Goal: Task Accomplishment & Management: Use online tool/utility

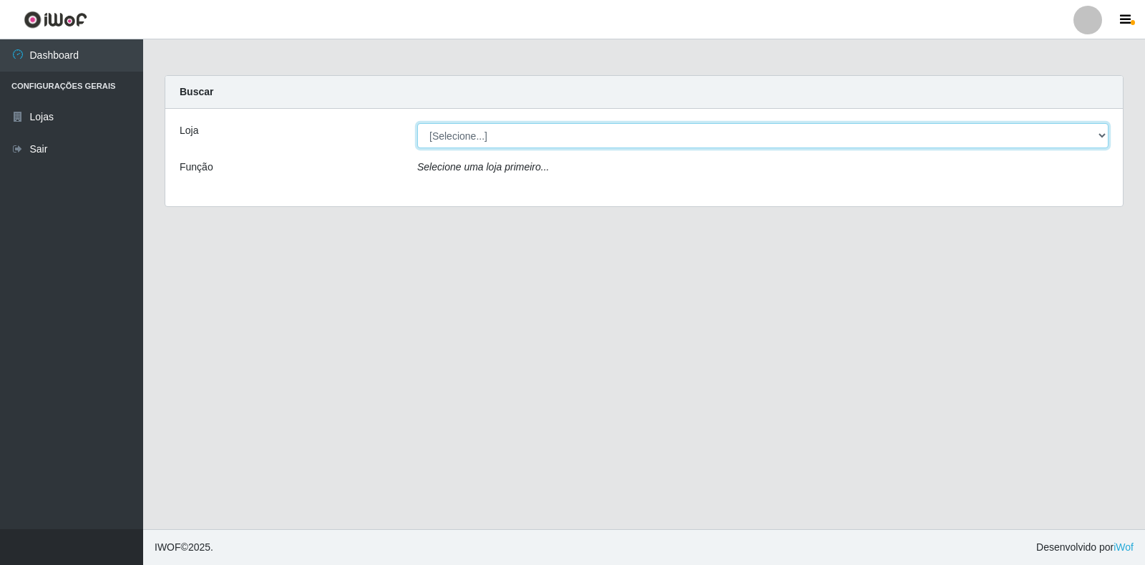
click at [461, 134] on select "[Selecione...] Extrabom - Loja 18 Goiabeiras" at bounding box center [762, 135] width 691 height 25
select select "501"
click at [417, 123] on select "[Selecione...] Extrabom - Loja 18 Goiabeiras" at bounding box center [762, 135] width 691 height 25
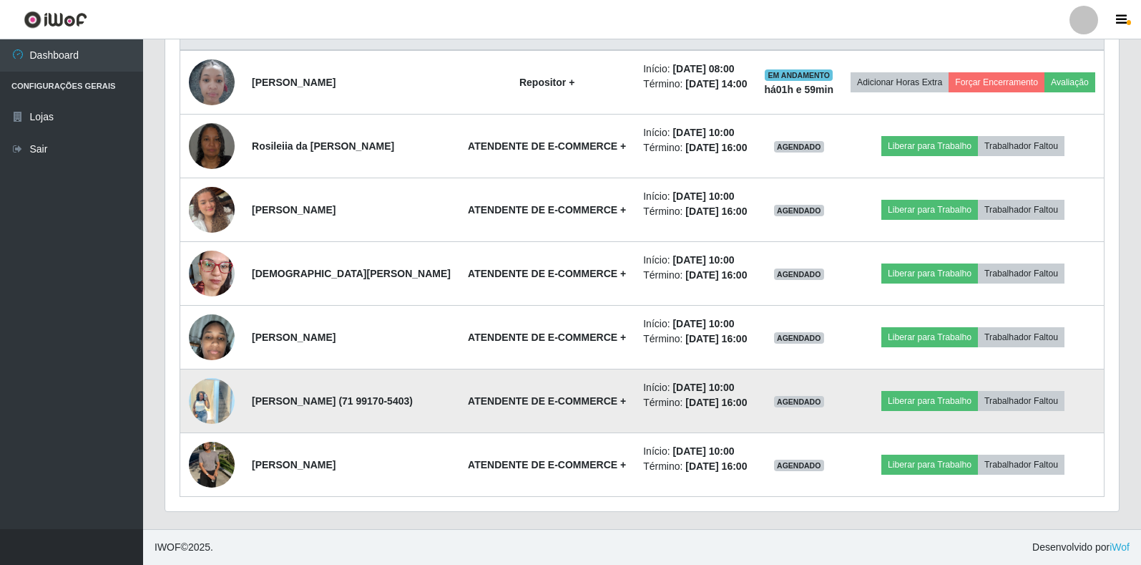
scroll to position [652, 0]
click at [933, 391] on button "Liberar para Trabalho" at bounding box center [930, 401] width 97 height 20
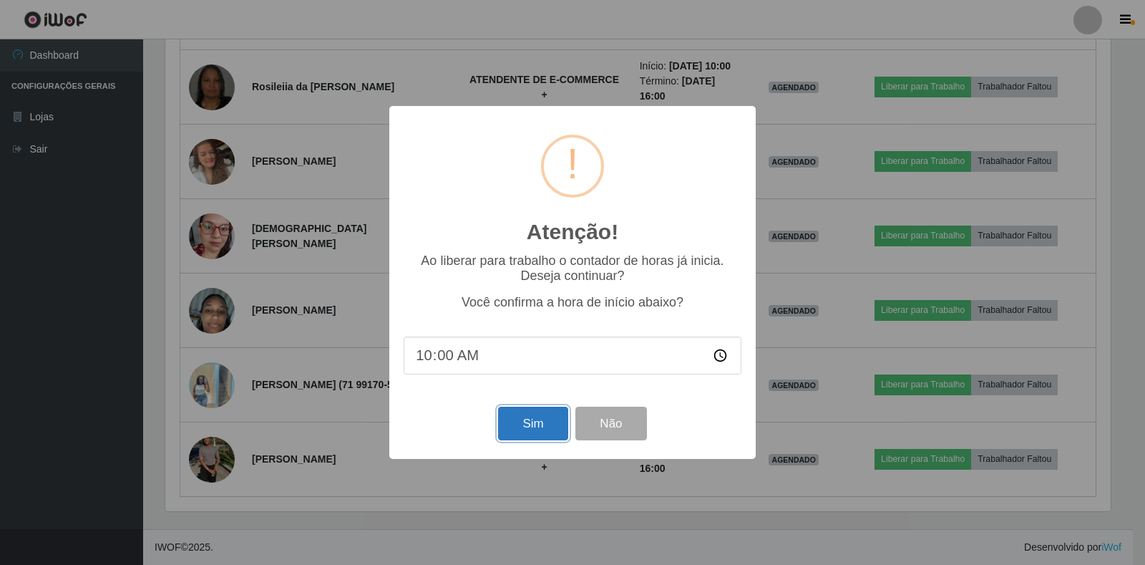
click at [515, 428] on button "Sim" at bounding box center [532, 423] width 69 height 34
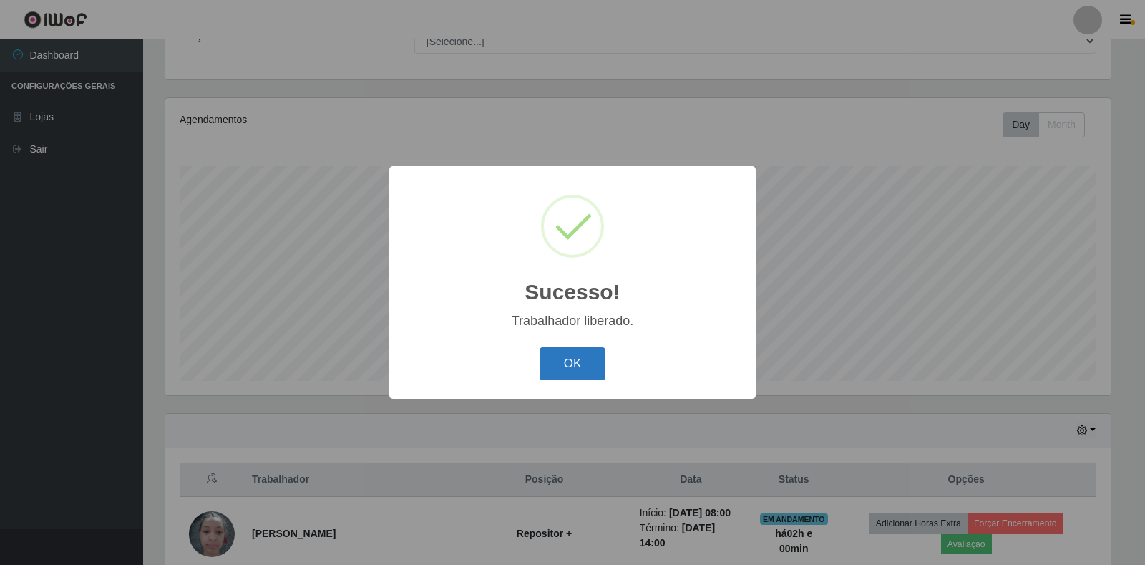
click at [560, 360] on button "OK" at bounding box center [573, 364] width 67 height 34
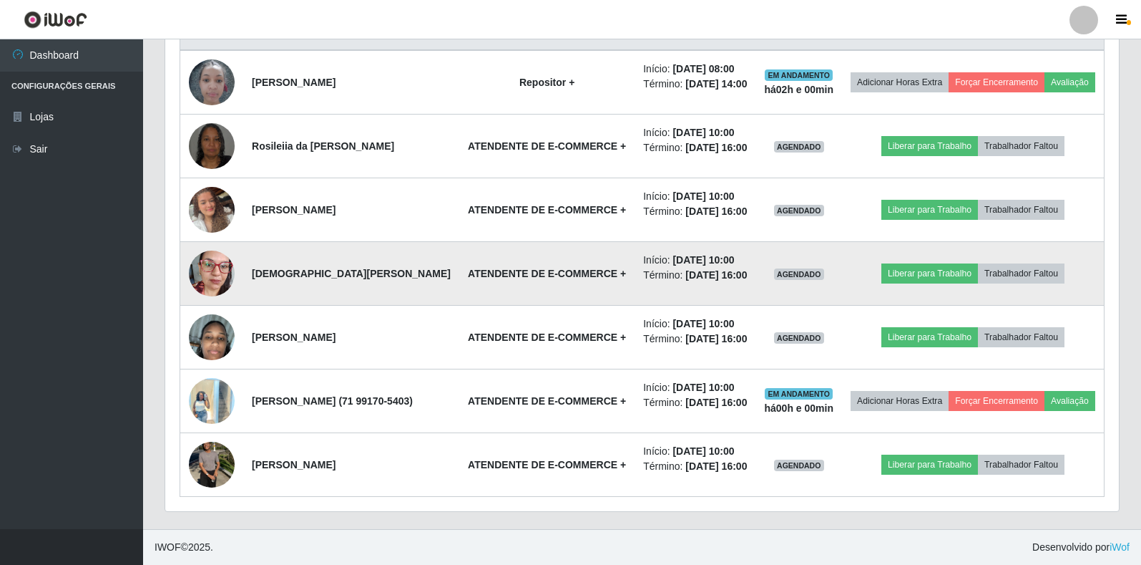
scroll to position [652, 0]
click at [943, 263] on button "Liberar para Trabalho" at bounding box center [930, 273] width 97 height 20
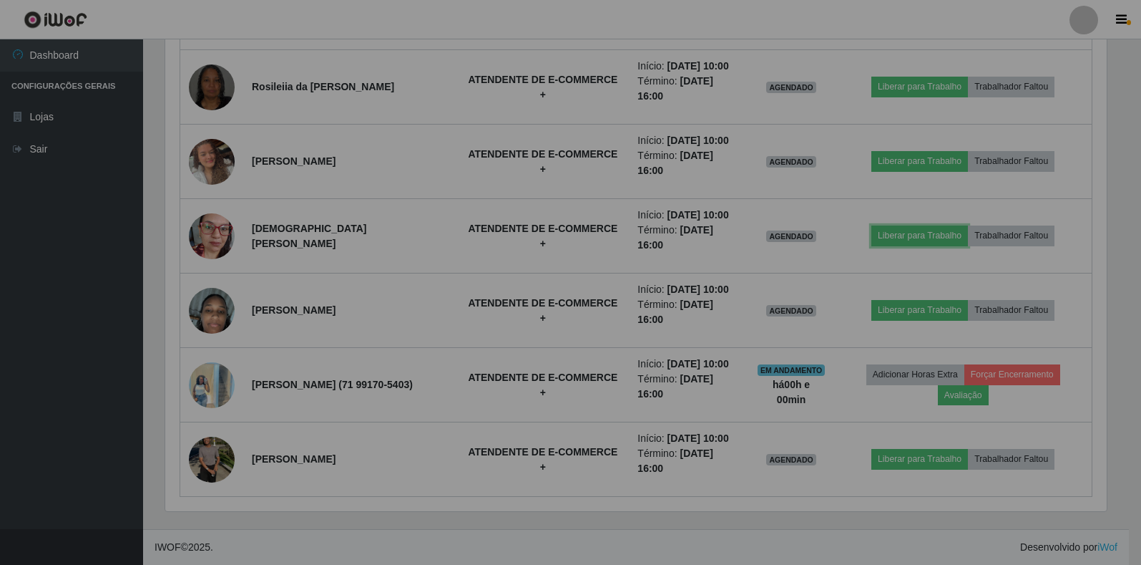
scroll to position [297, 954]
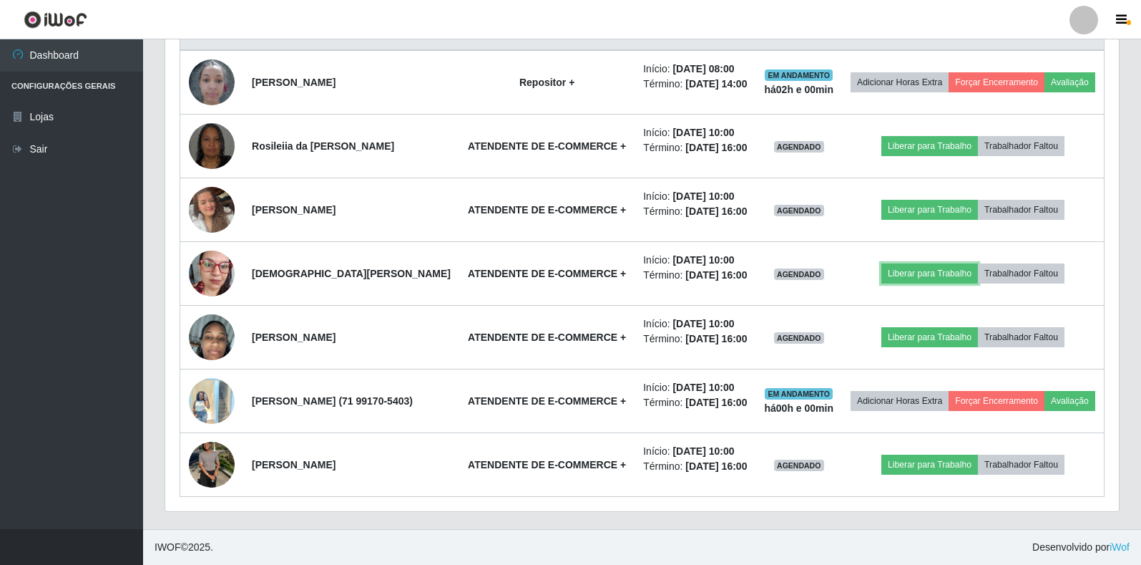
click at [944, 263] on button "Liberar para Trabalho" at bounding box center [930, 273] width 97 height 20
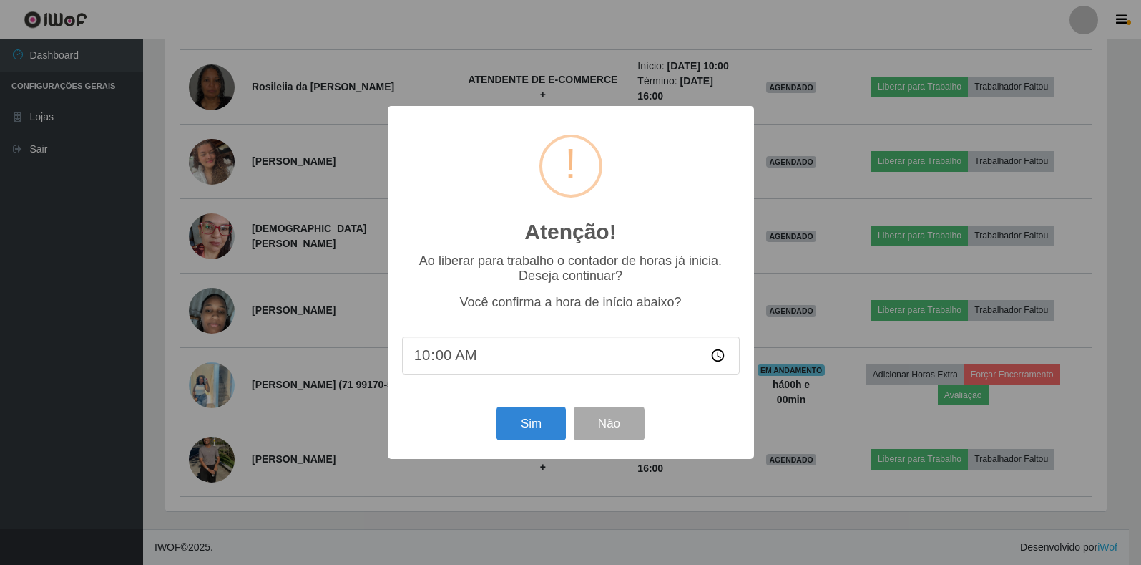
scroll to position [297, 945]
click at [550, 421] on button "Sim" at bounding box center [532, 423] width 69 height 34
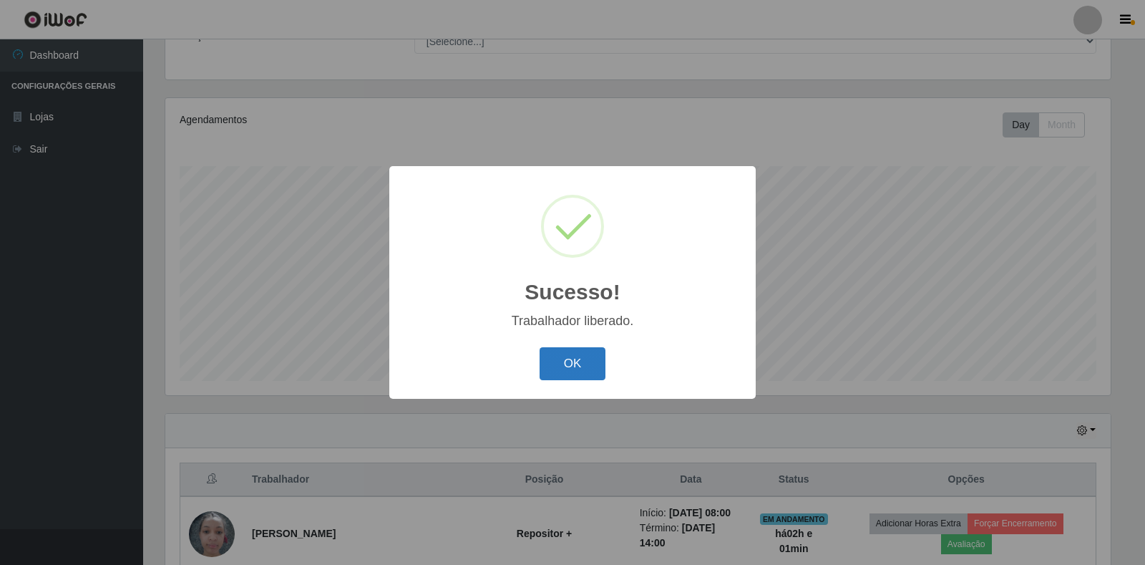
click at [572, 366] on button "OK" at bounding box center [573, 364] width 67 height 34
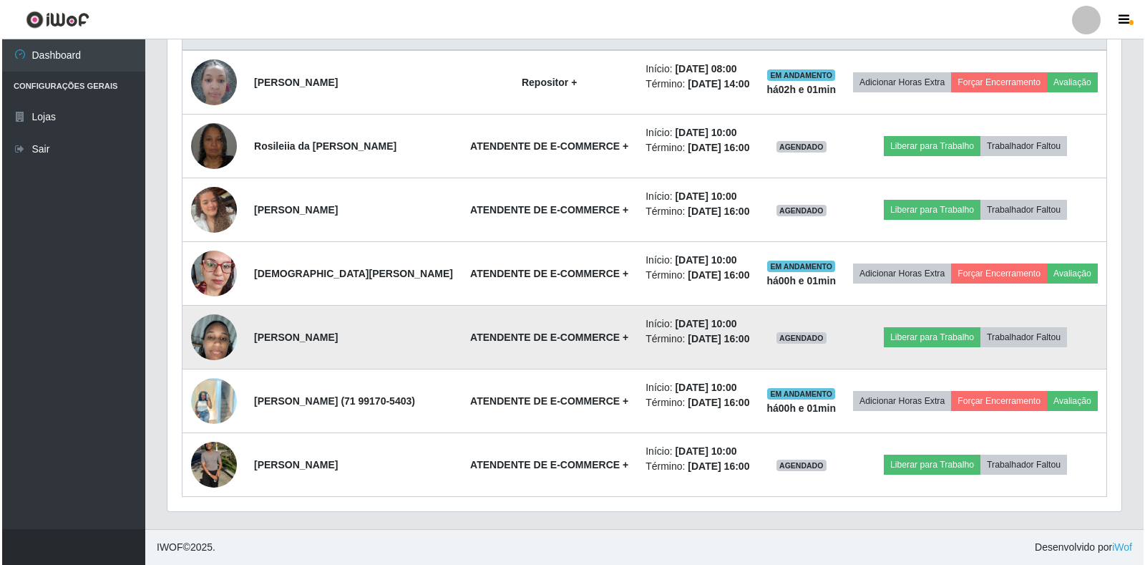
scroll to position [632, 0]
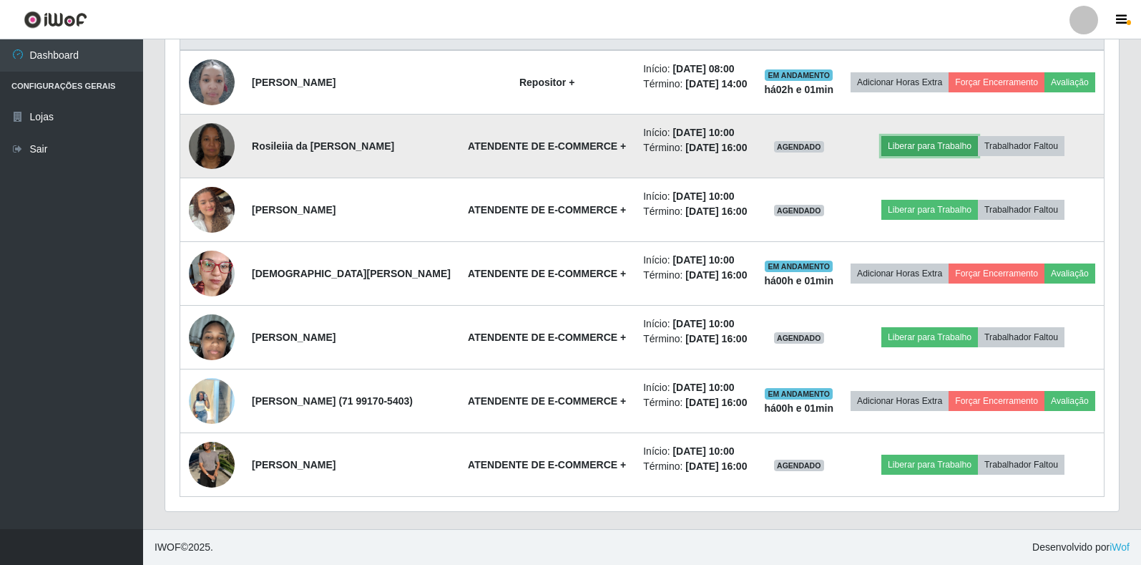
click at [951, 136] on button "Liberar para Trabalho" at bounding box center [930, 146] width 97 height 20
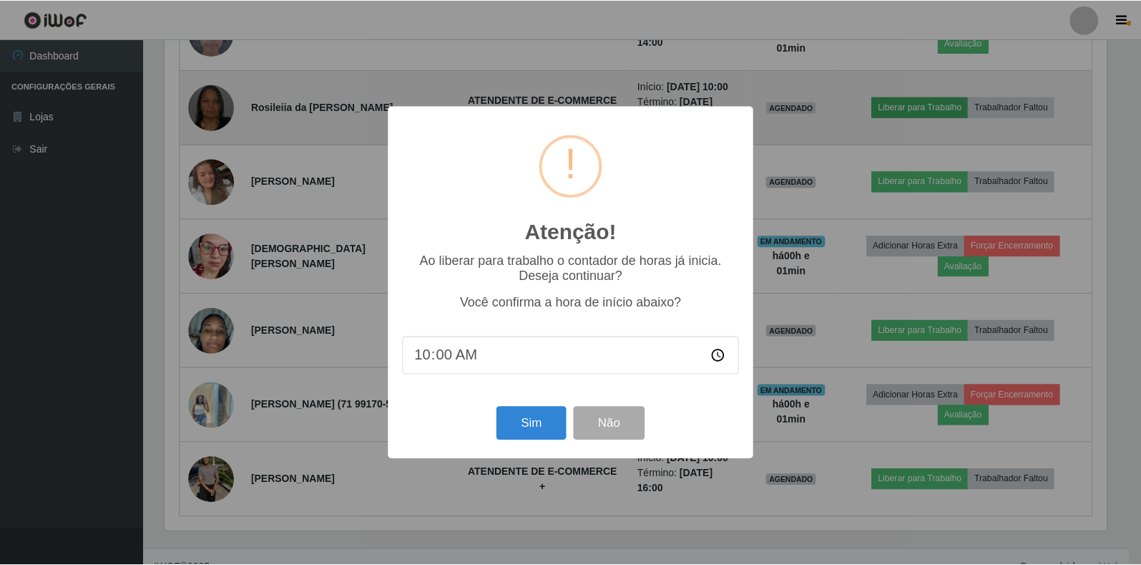
scroll to position [297, 945]
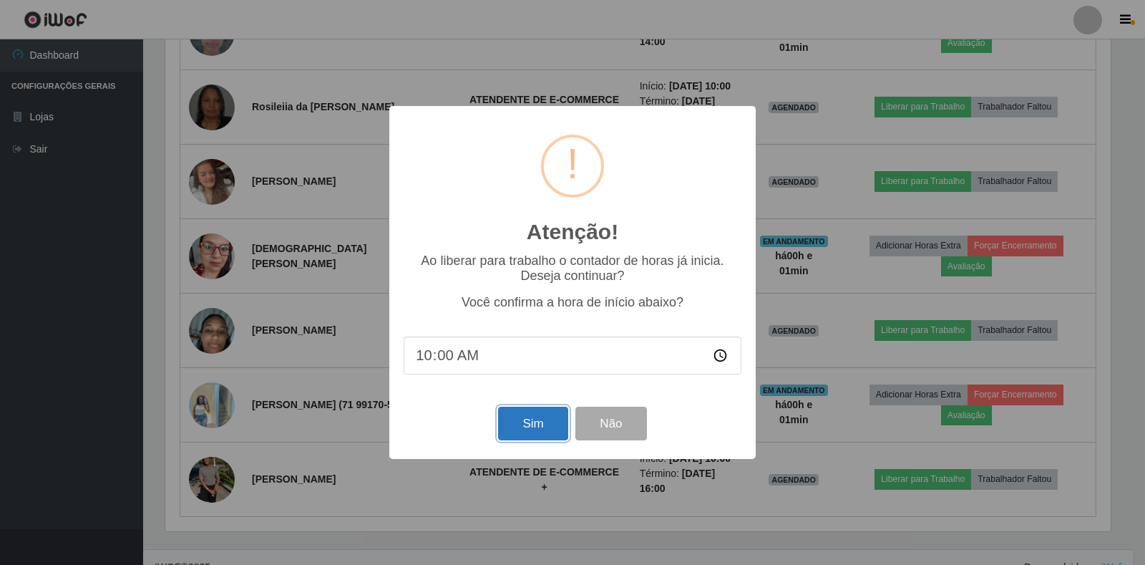
click at [543, 425] on button "Sim" at bounding box center [532, 423] width 69 height 34
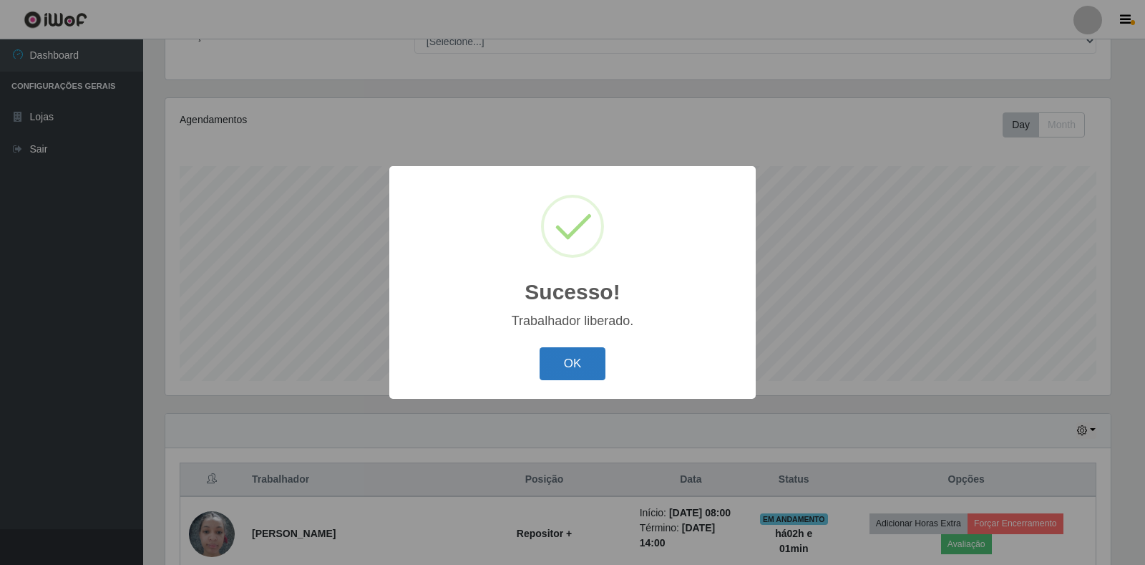
click at [577, 362] on button "OK" at bounding box center [573, 364] width 67 height 34
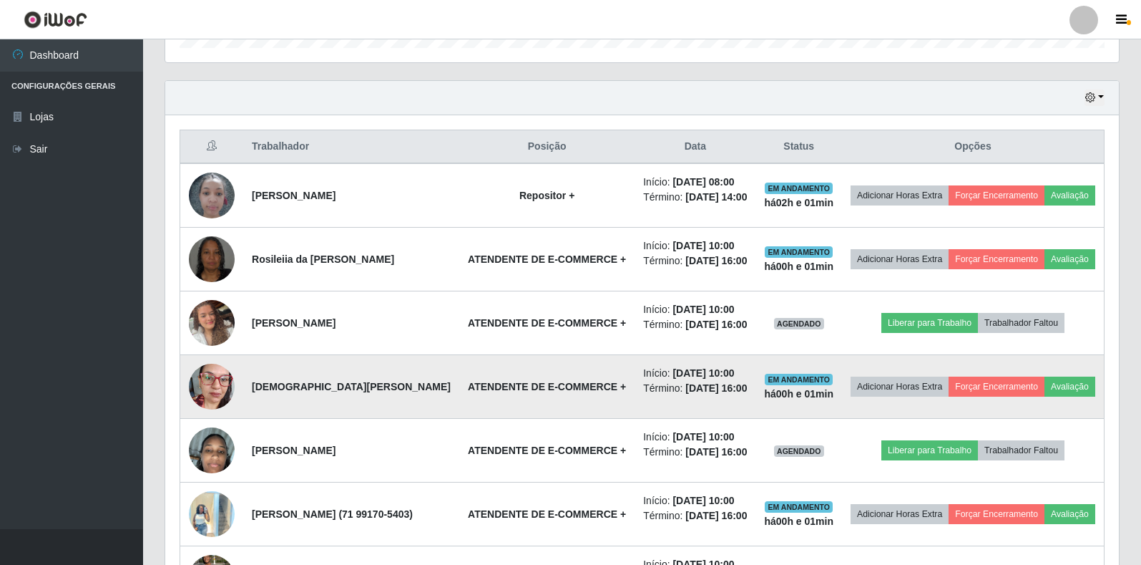
scroll to position [489, 0]
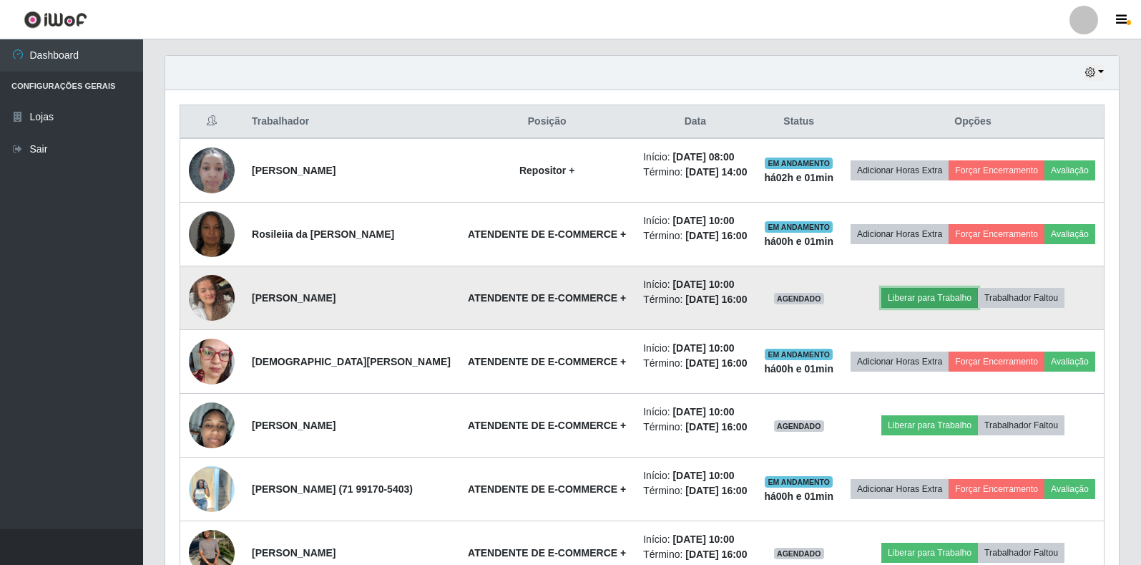
click at [949, 308] on button "Liberar para Trabalho" at bounding box center [930, 298] width 97 height 20
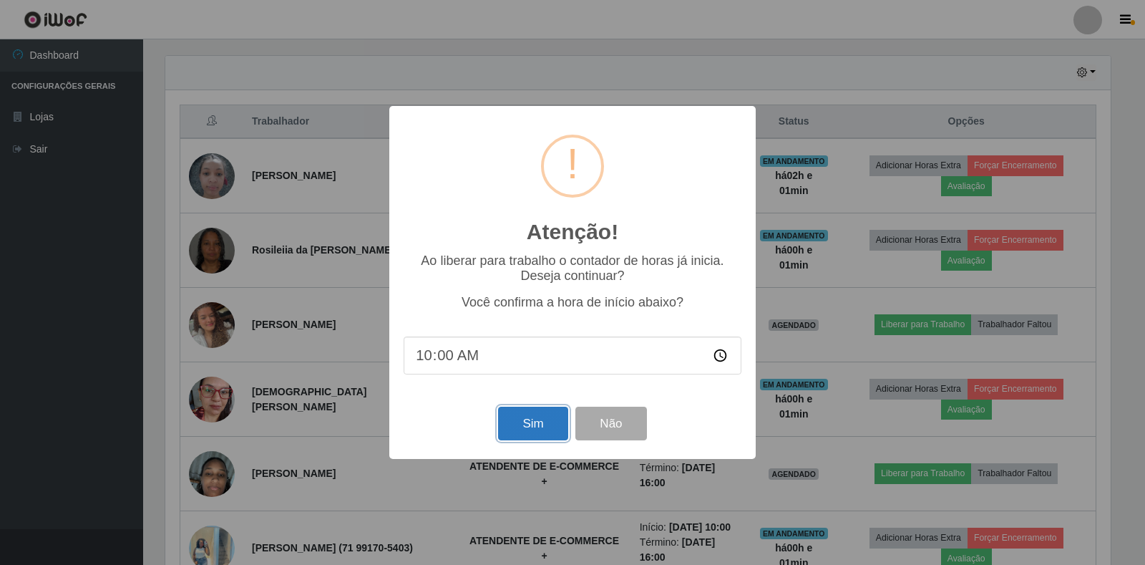
click at [543, 419] on button "Sim" at bounding box center [532, 423] width 69 height 34
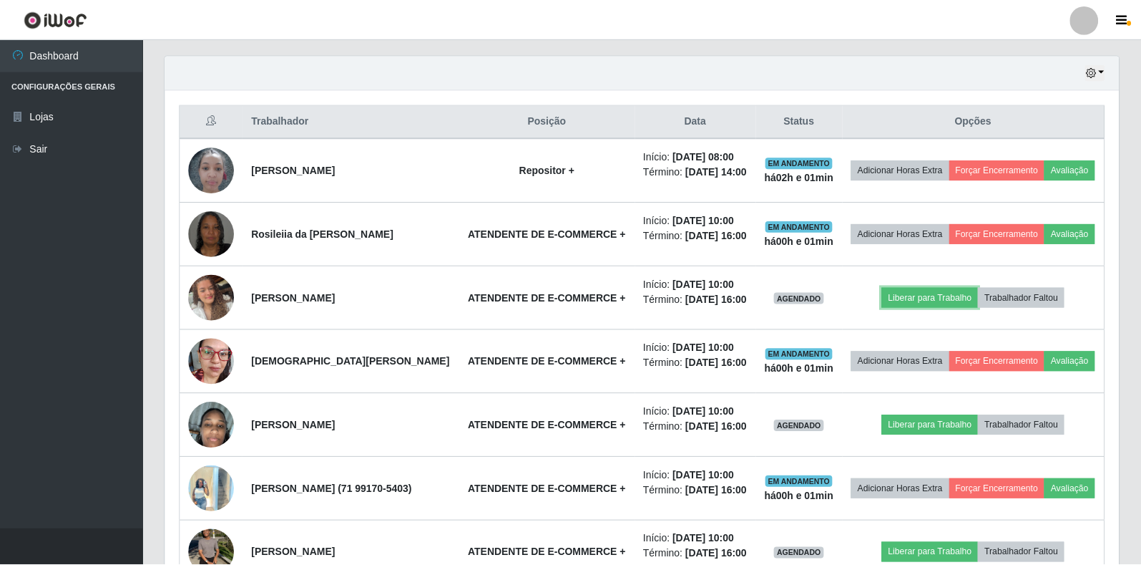
scroll to position [0, 0]
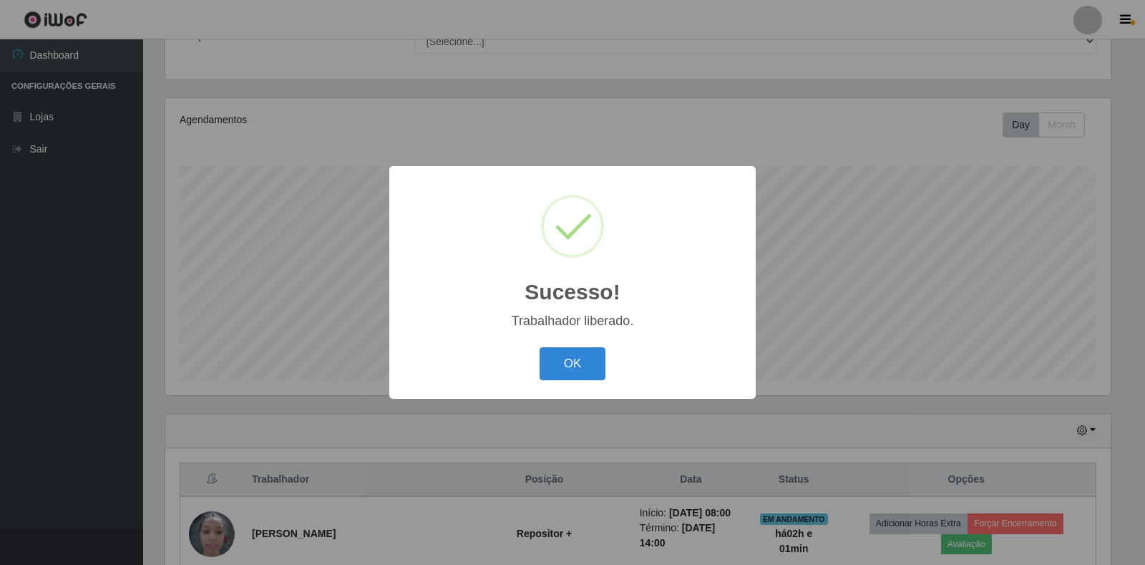
click at [569, 386] on div "Sucesso! × Trabalhador liberado. OK Cancel" at bounding box center [572, 282] width 366 height 232
click at [576, 358] on button "OK" at bounding box center [573, 364] width 67 height 34
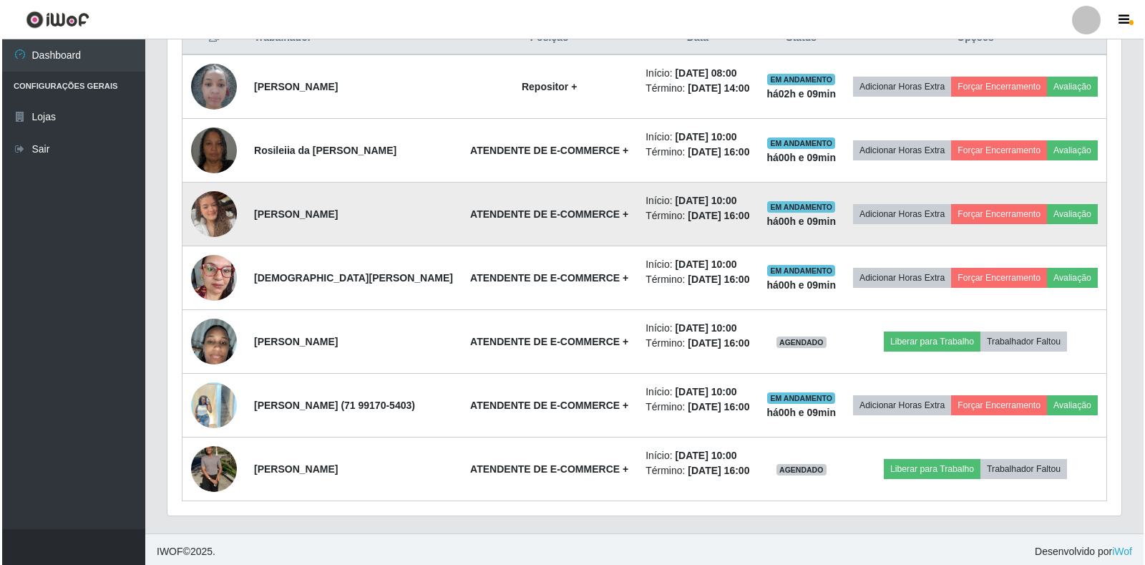
scroll to position [652, 0]
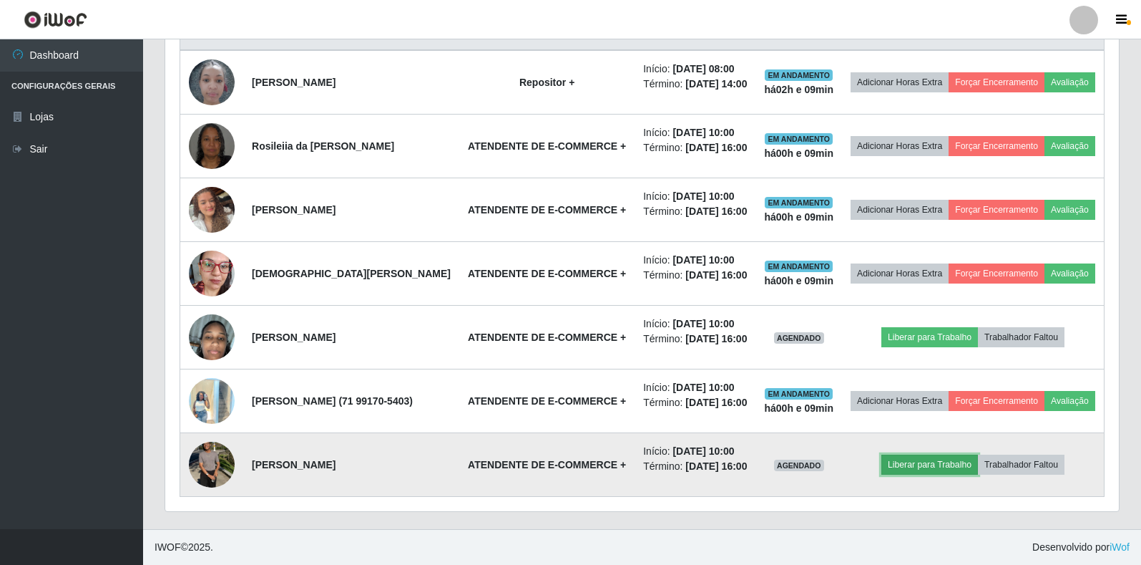
click at [955, 459] on button "Liberar para Trabalho" at bounding box center [930, 464] width 97 height 20
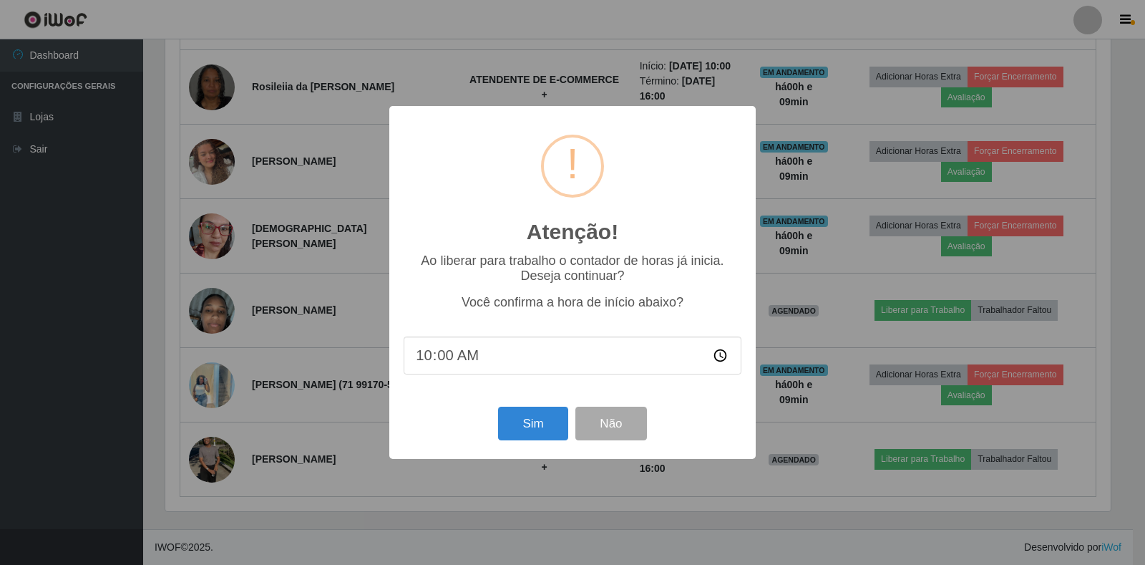
click at [450, 357] on input "10:00" at bounding box center [573, 355] width 338 height 38
type input "10:10"
click at [515, 426] on button "Sim" at bounding box center [532, 423] width 69 height 34
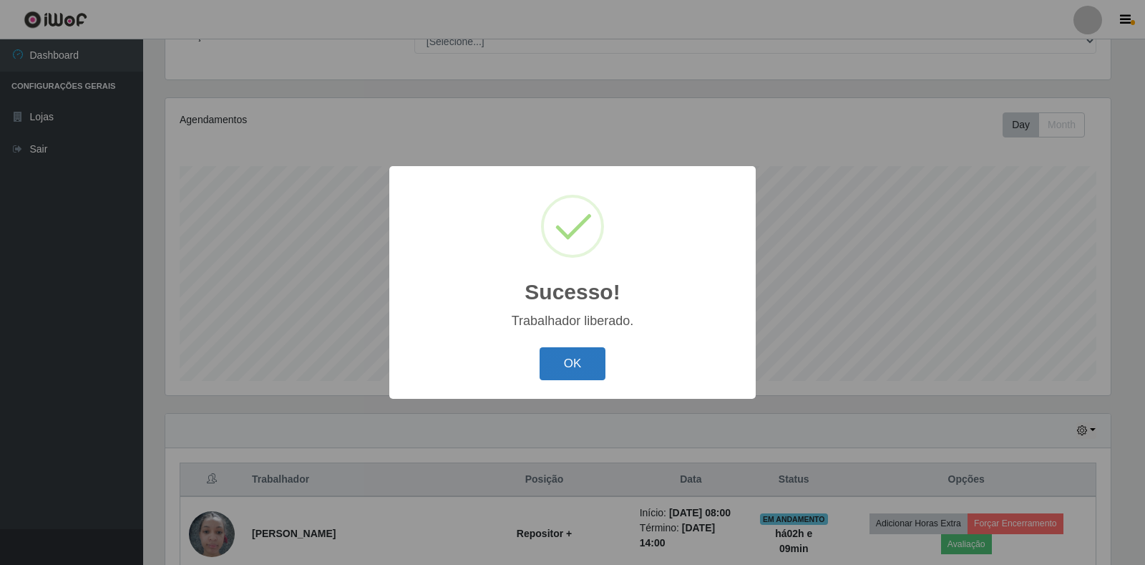
click at [585, 363] on button "OK" at bounding box center [573, 364] width 67 height 34
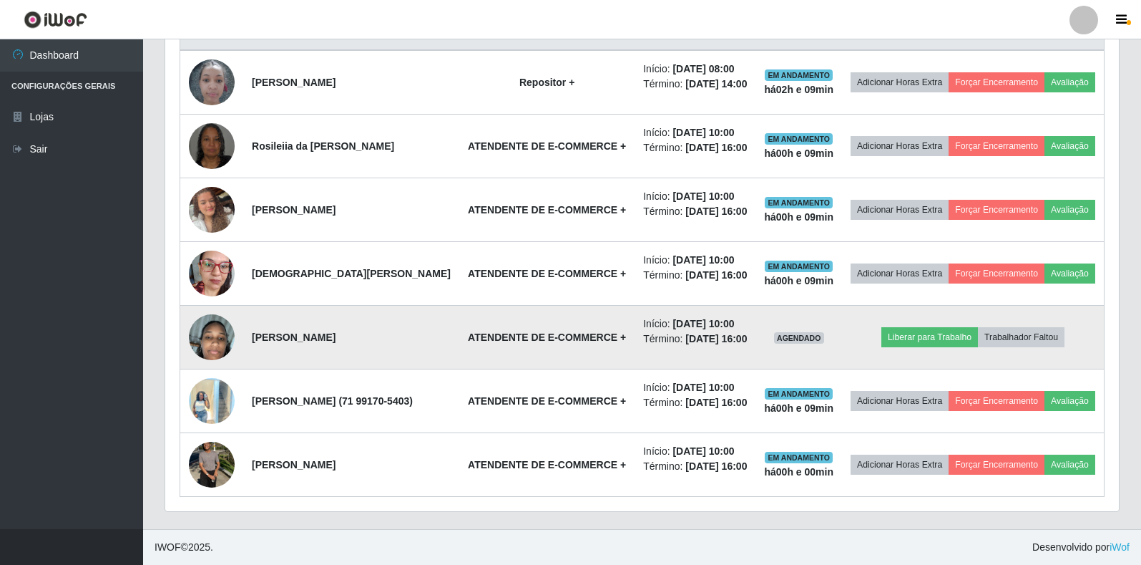
scroll to position [652, 0]
